Goal: Navigation & Orientation: Find specific page/section

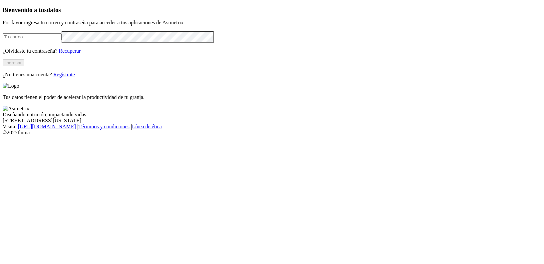
type input "[PERSON_NAME][EMAIL_ADDRESS][DOMAIN_NAME]"
click at [24, 66] on button "Ingresar" at bounding box center [14, 62] width 22 height 7
